Goal: Task Accomplishment & Management: Complete application form

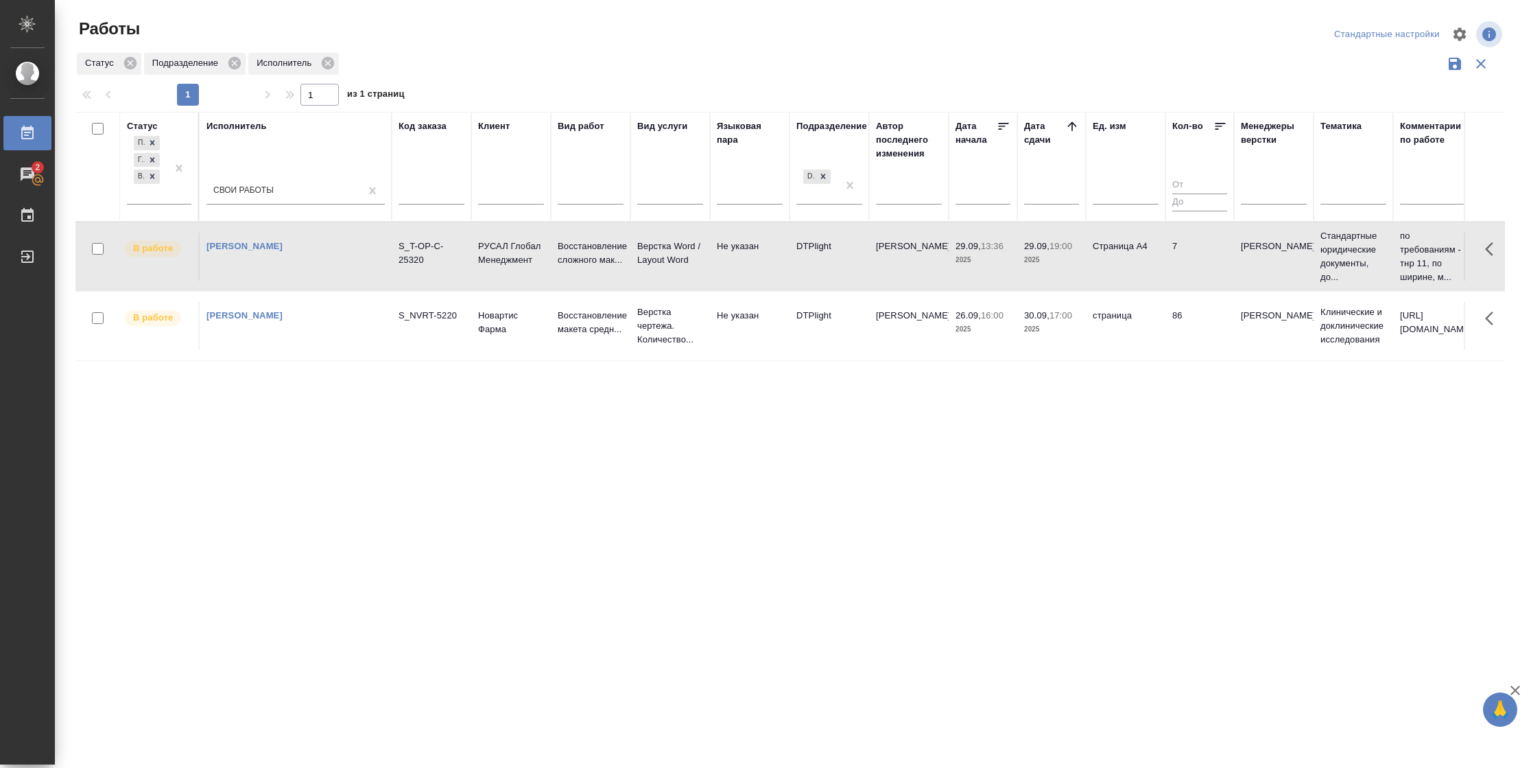
click at [1172, 267] on td "7" at bounding box center [1199, 257] width 69 height 48
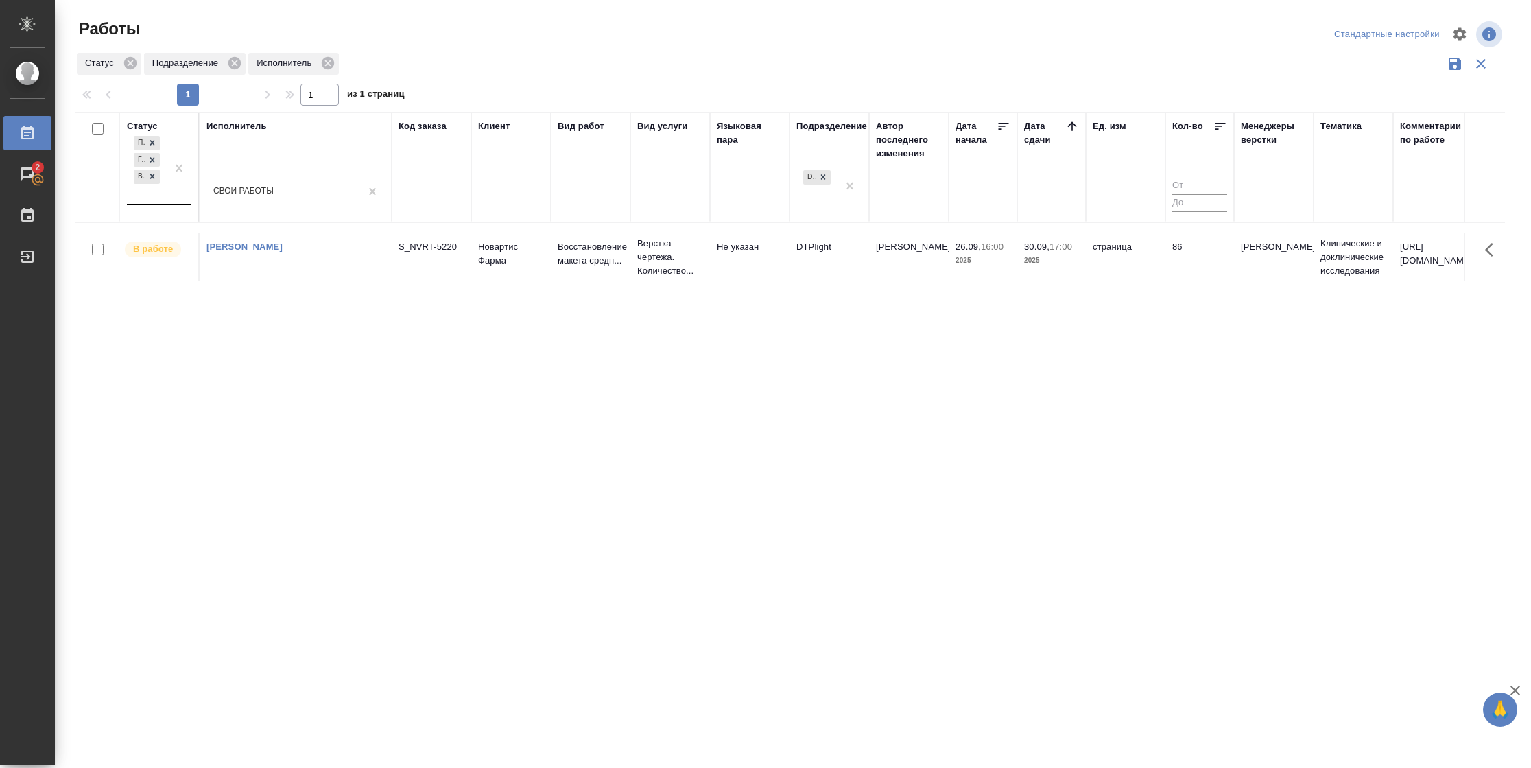
click at [154, 189] on div "Подбор Готов к работе В работе" at bounding box center [147, 168] width 40 height 71
click at [262, 248] on div "В ожидании" at bounding box center [309, 260] width 206 height 25
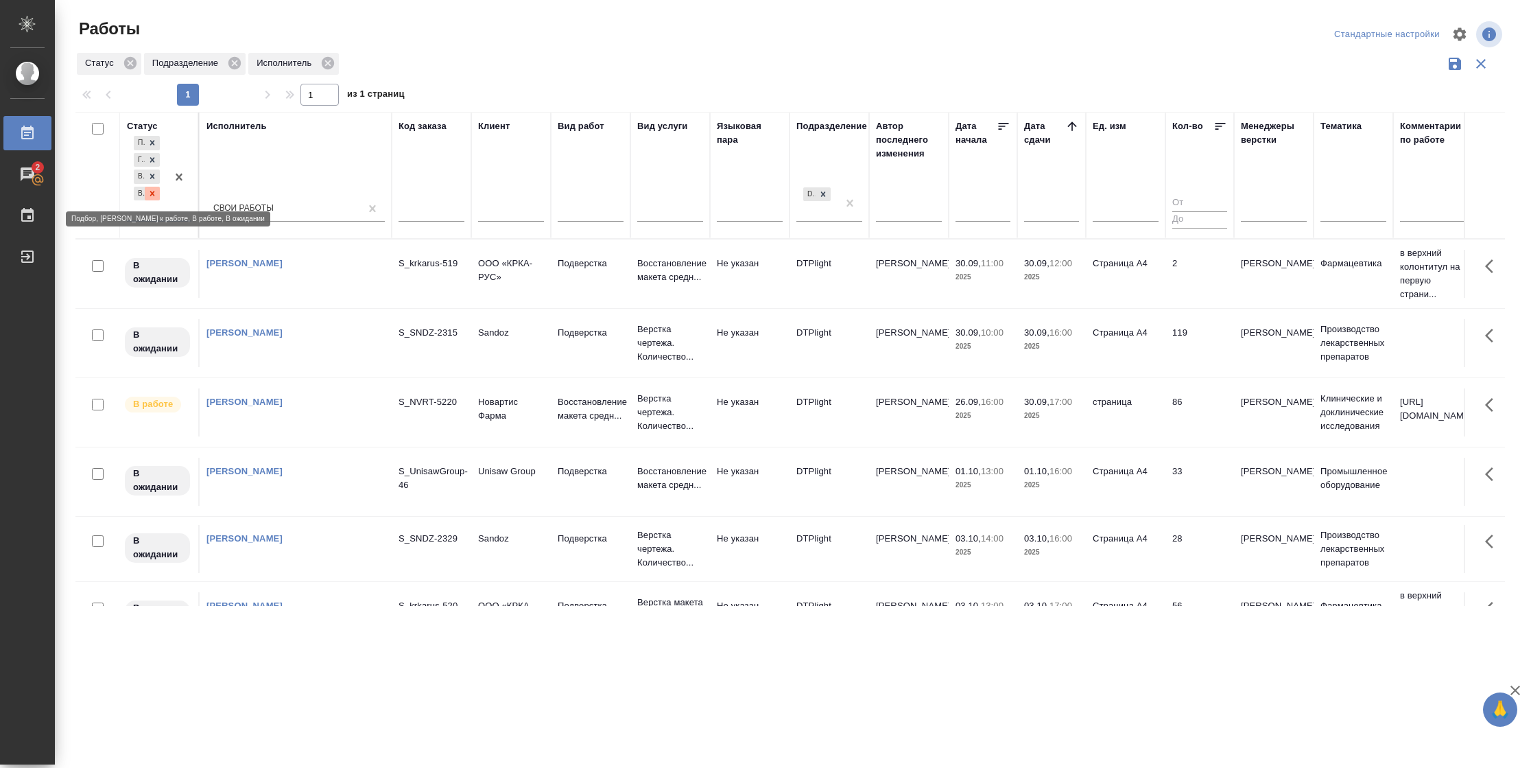
click at [149, 193] on icon at bounding box center [152, 194] width 10 height 10
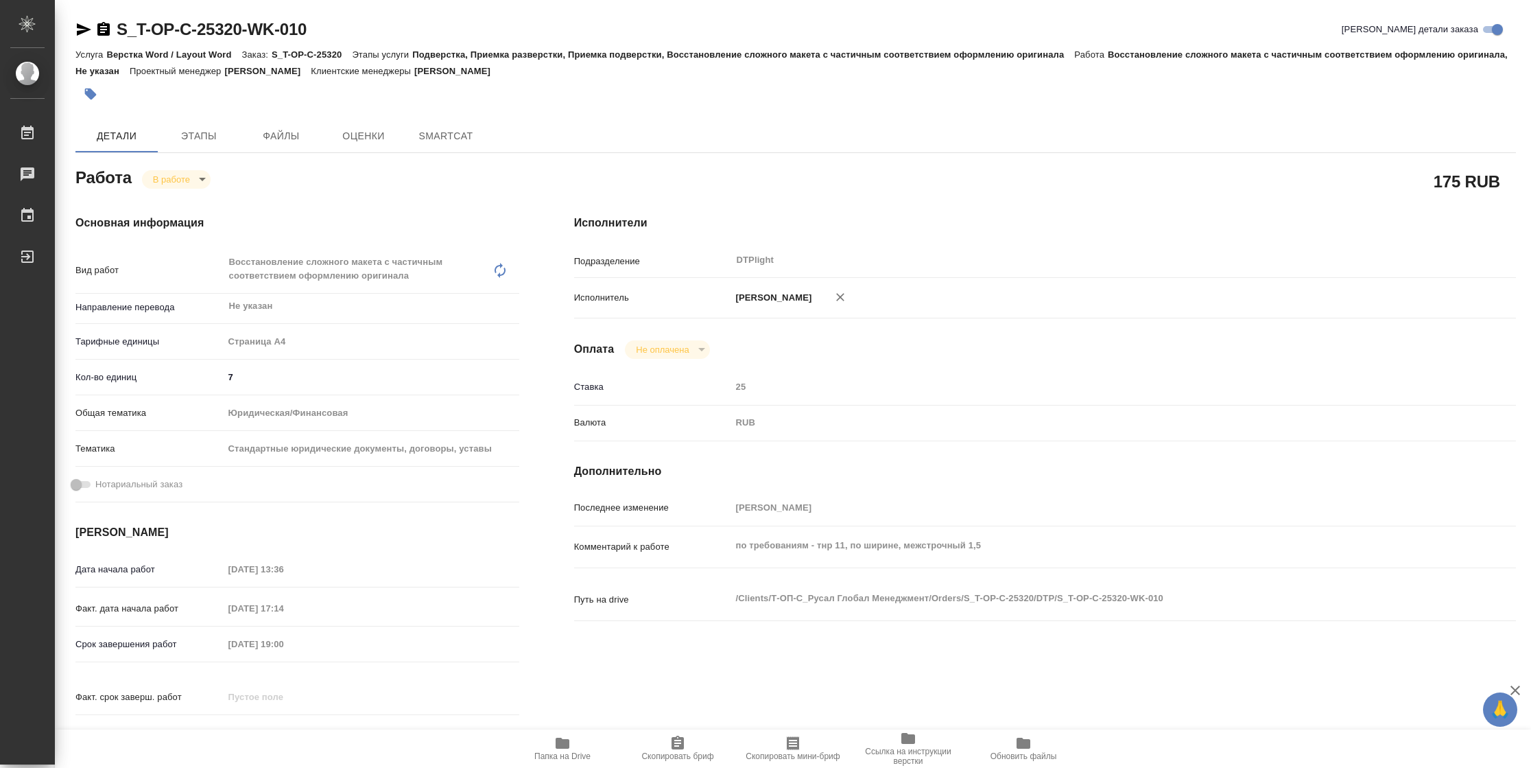
type textarea "x"
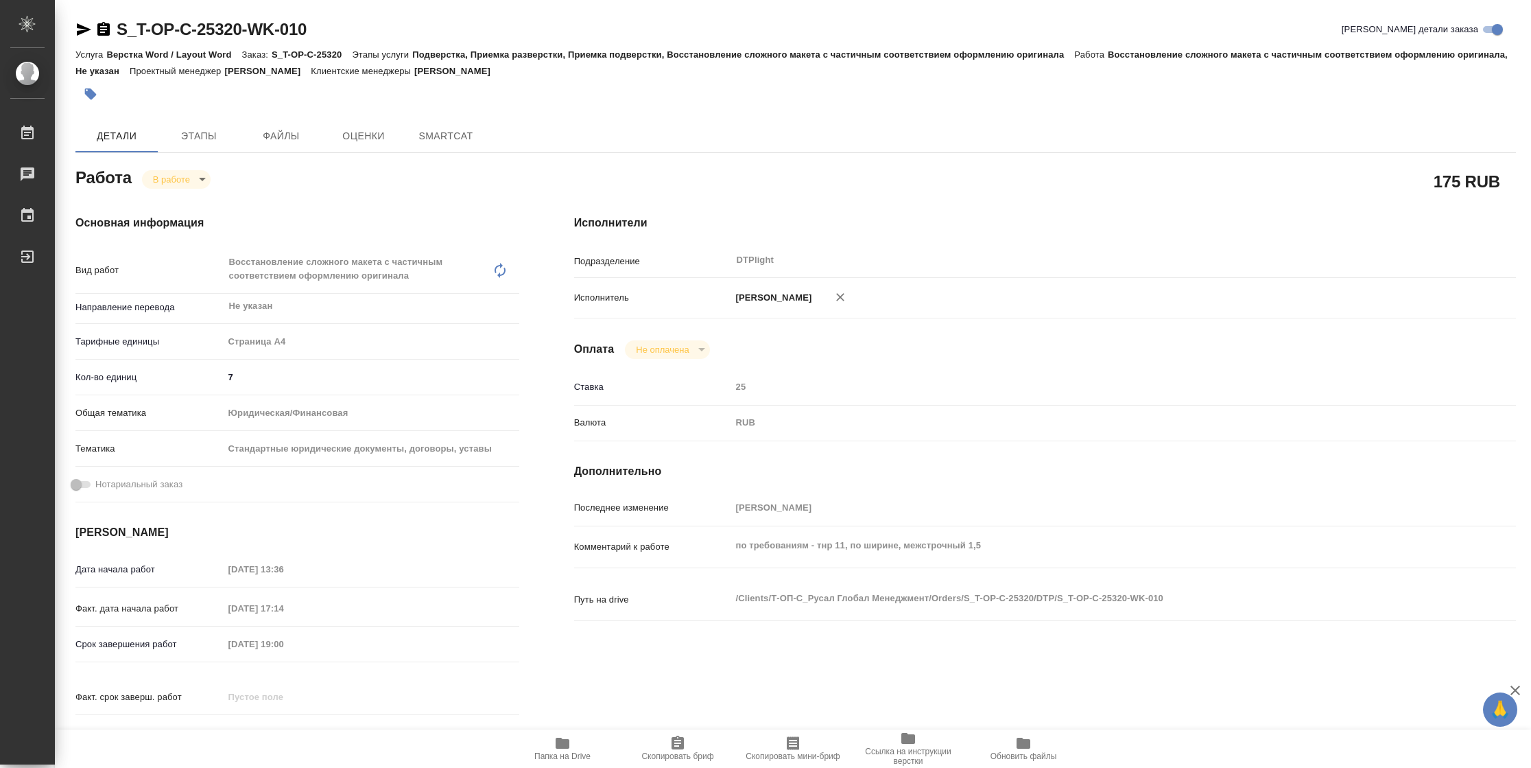
type textarea "x"
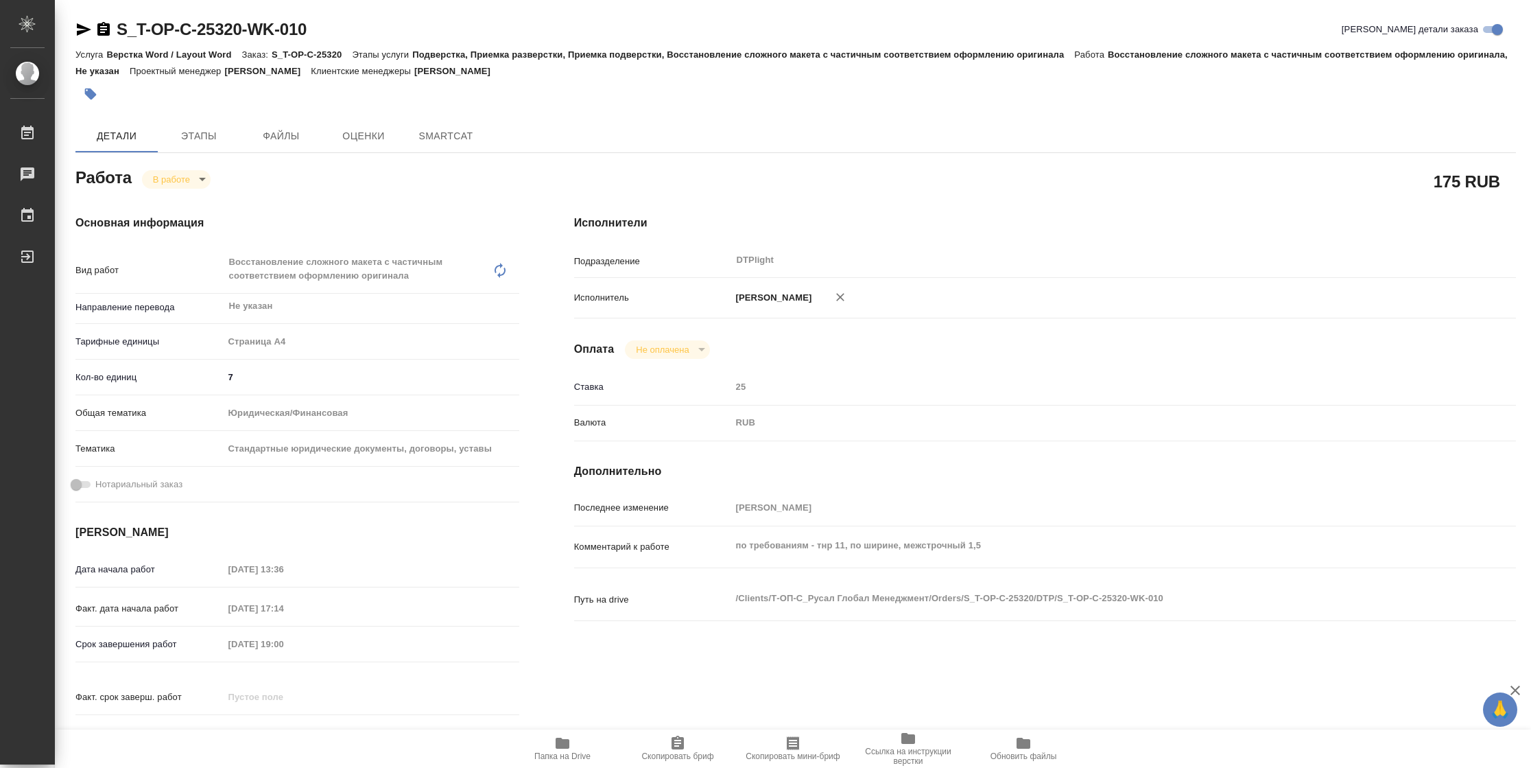
type textarea "x"
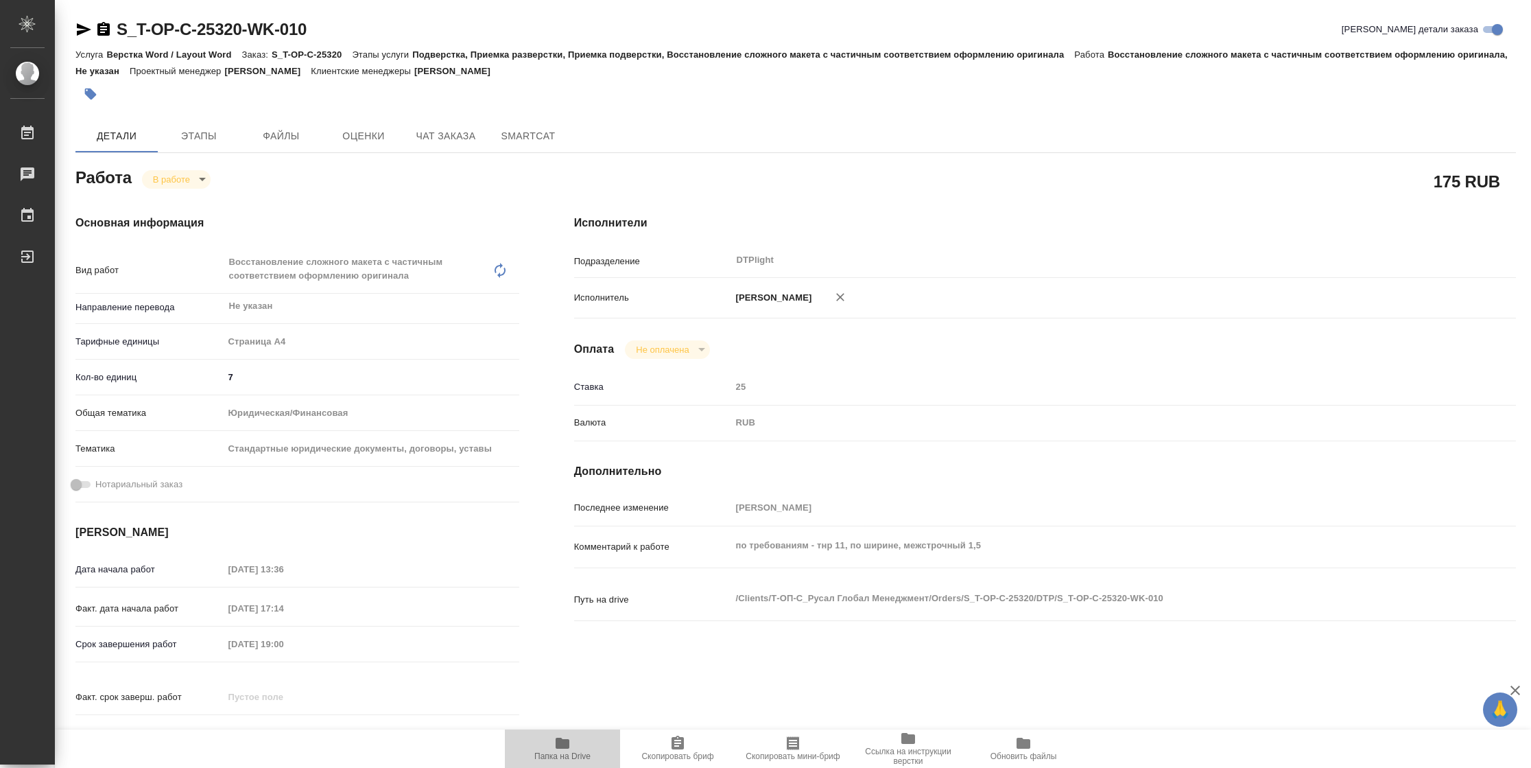
click at [571, 735] on span "Папка на Drive" at bounding box center [562, 748] width 99 height 26
type textarea "x"
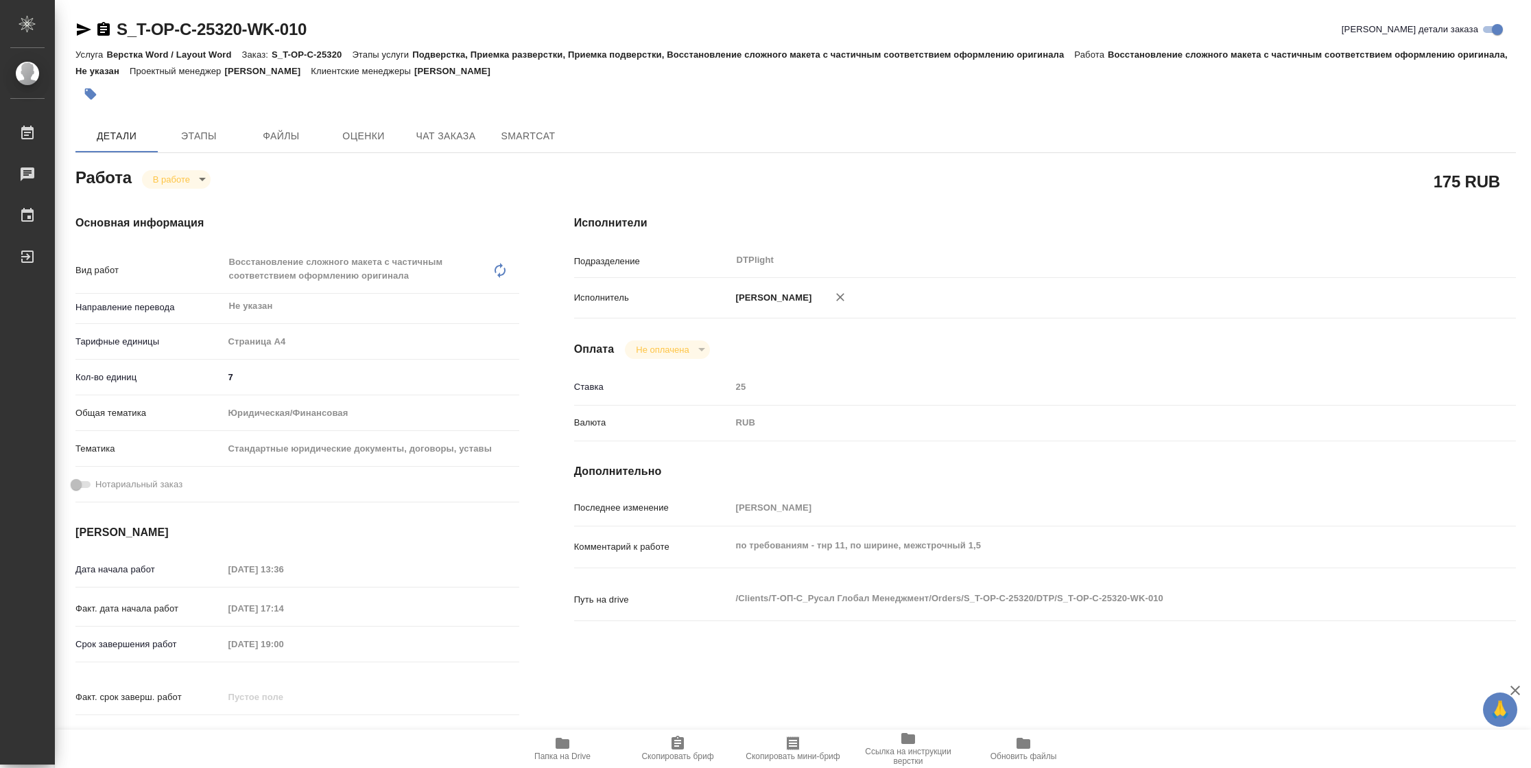
type textarea "x"
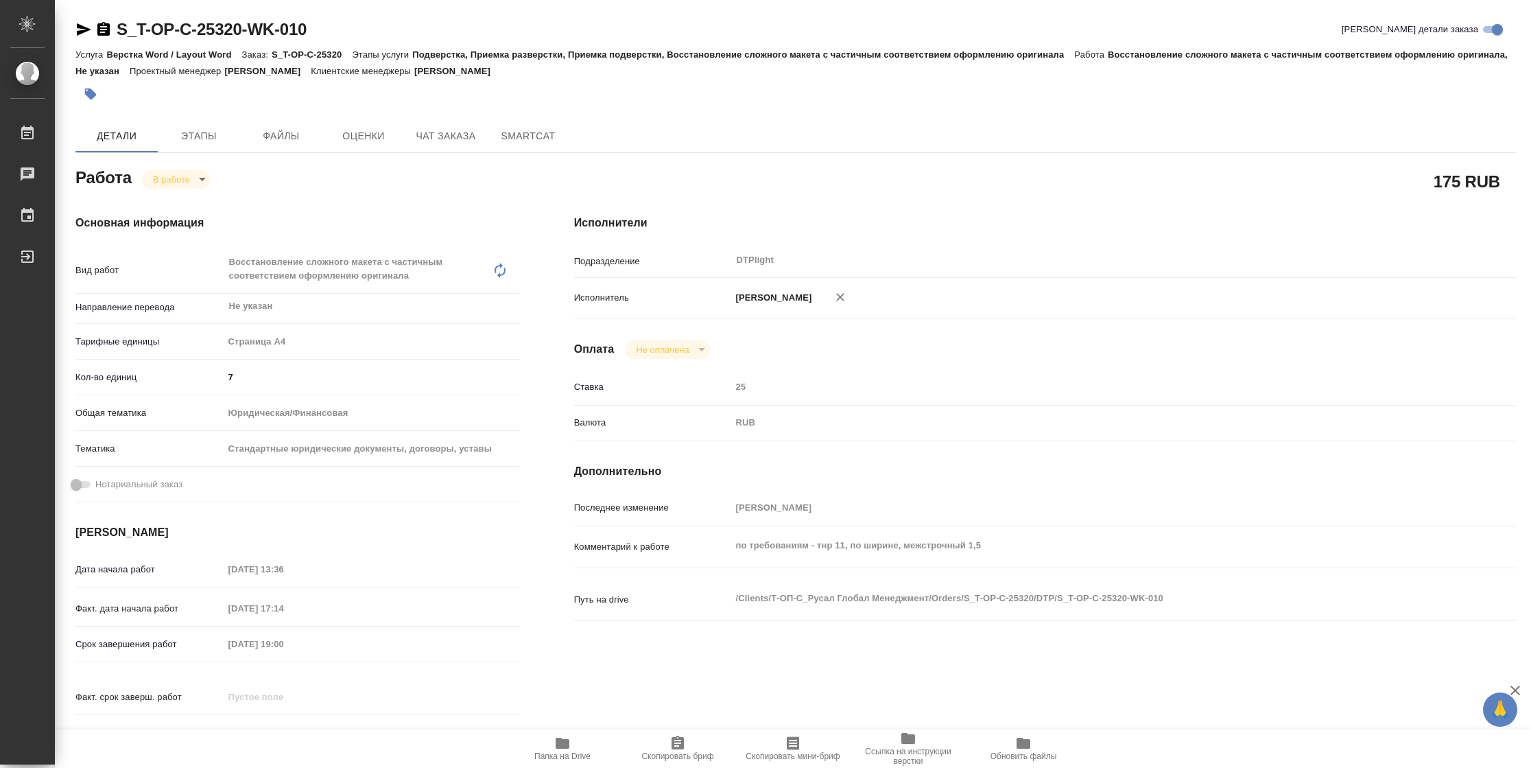
type textarea "x"
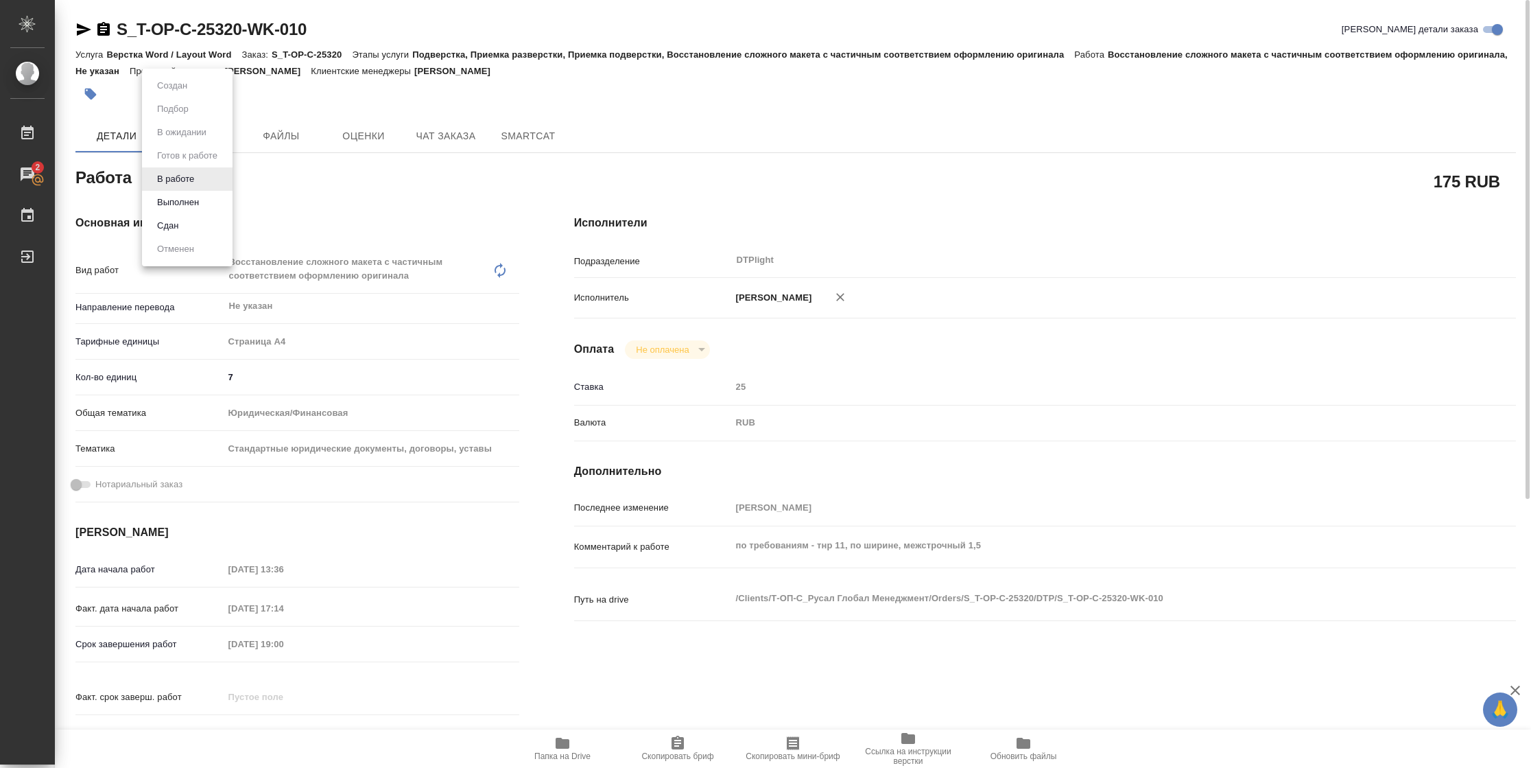
click at [200, 185] on body "🙏 .cls-1 fill:#fff; AWATERA [PERSON_NAME] 2 Чаты График Выйти S_T-OP-C-25320-WK…" at bounding box center [765, 384] width 1531 height 768
click at [199, 206] on button "Выполнен" at bounding box center [178, 202] width 50 height 15
type textarea "x"
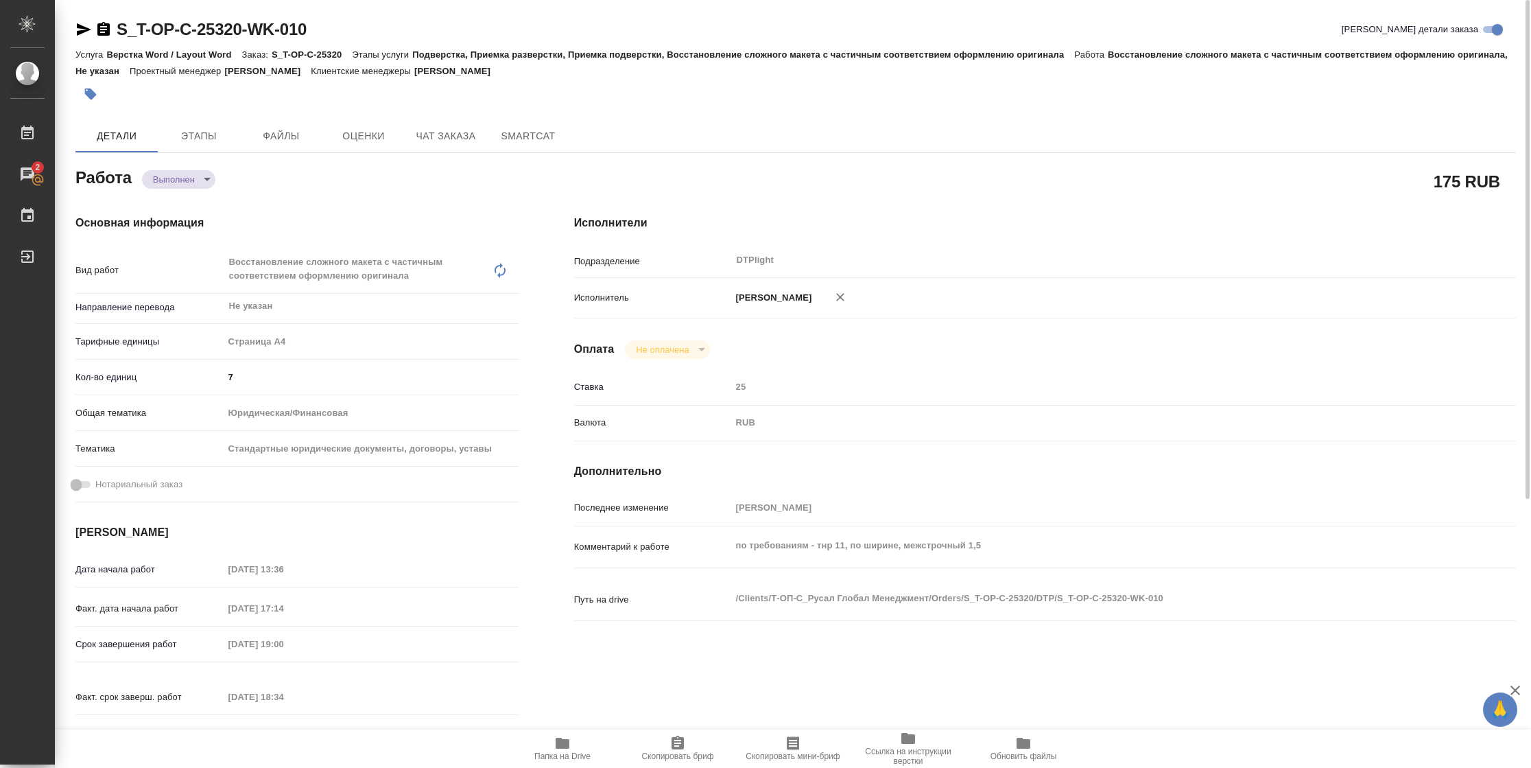
type textarea "x"
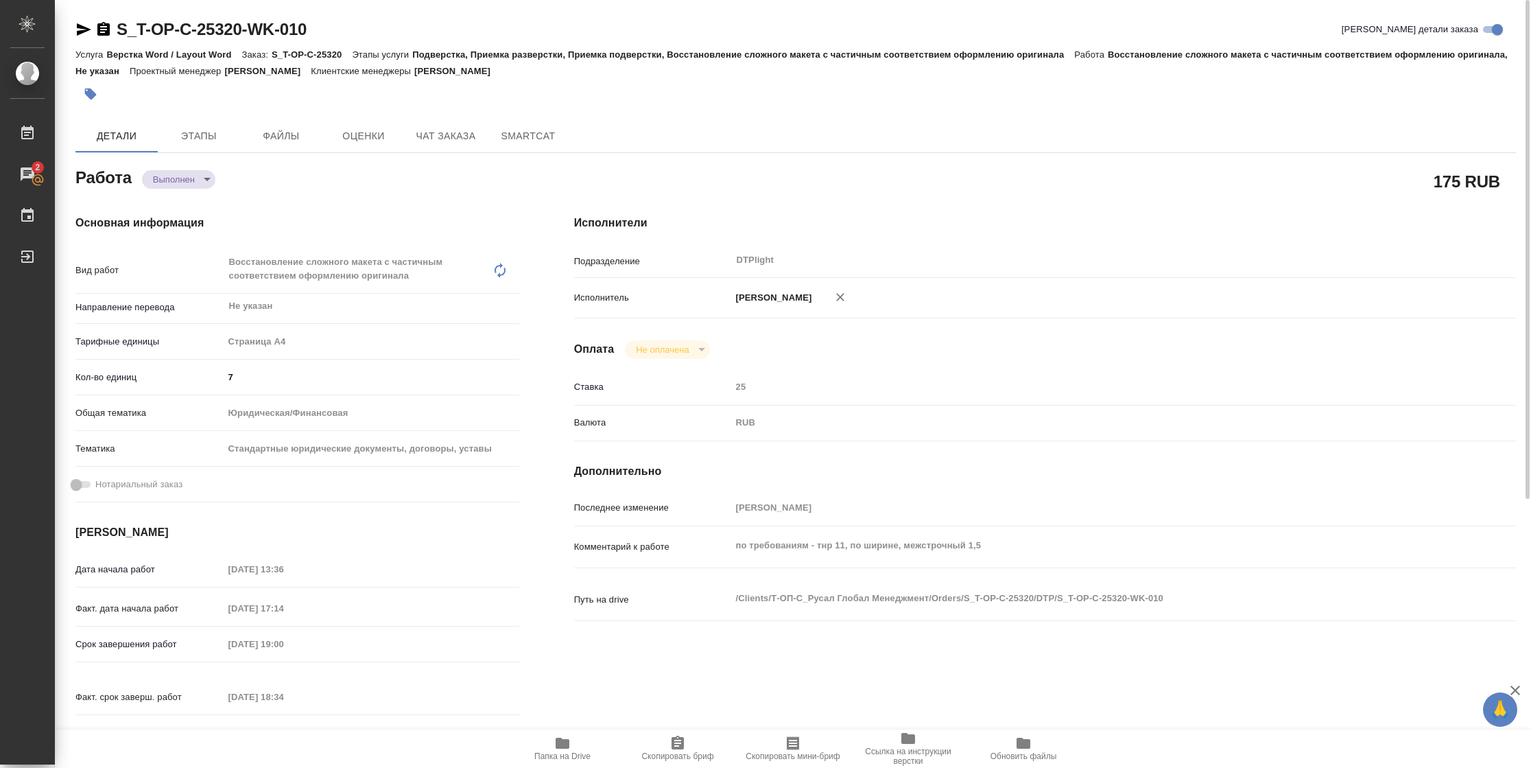
type textarea "x"
click at [83, 34] on icon "button" at bounding box center [83, 29] width 16 height 16
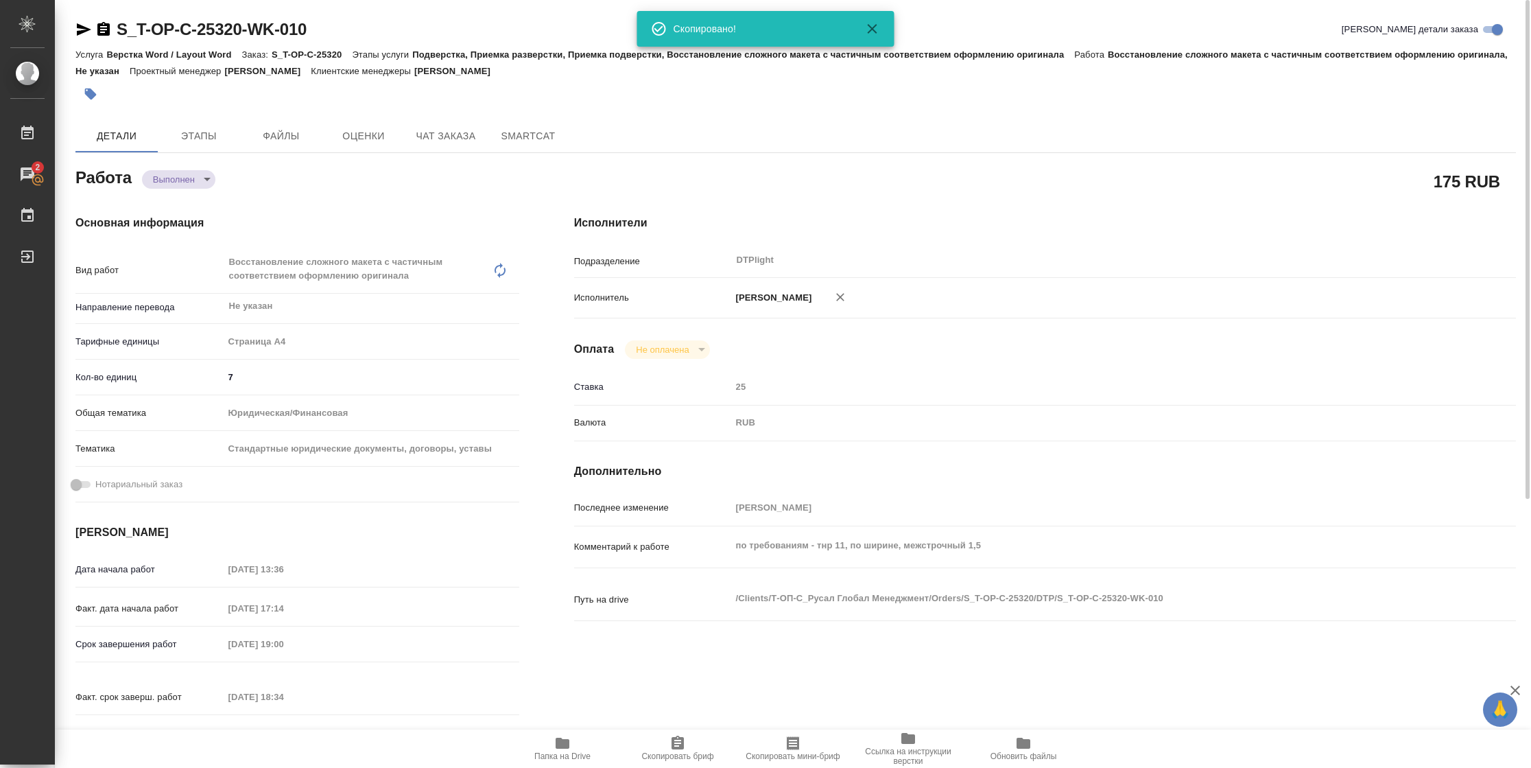
type textarea "x"
